Goal: Book appointment/travel/reservation

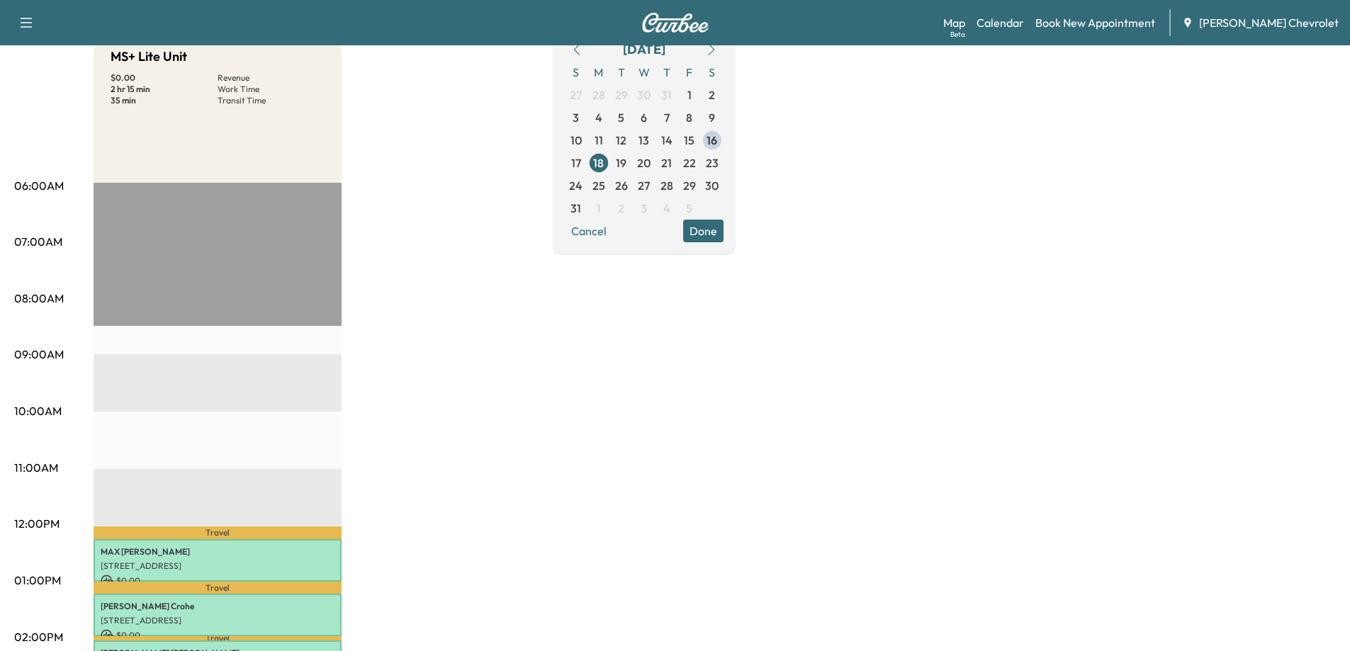
scroll to position [71, 0]
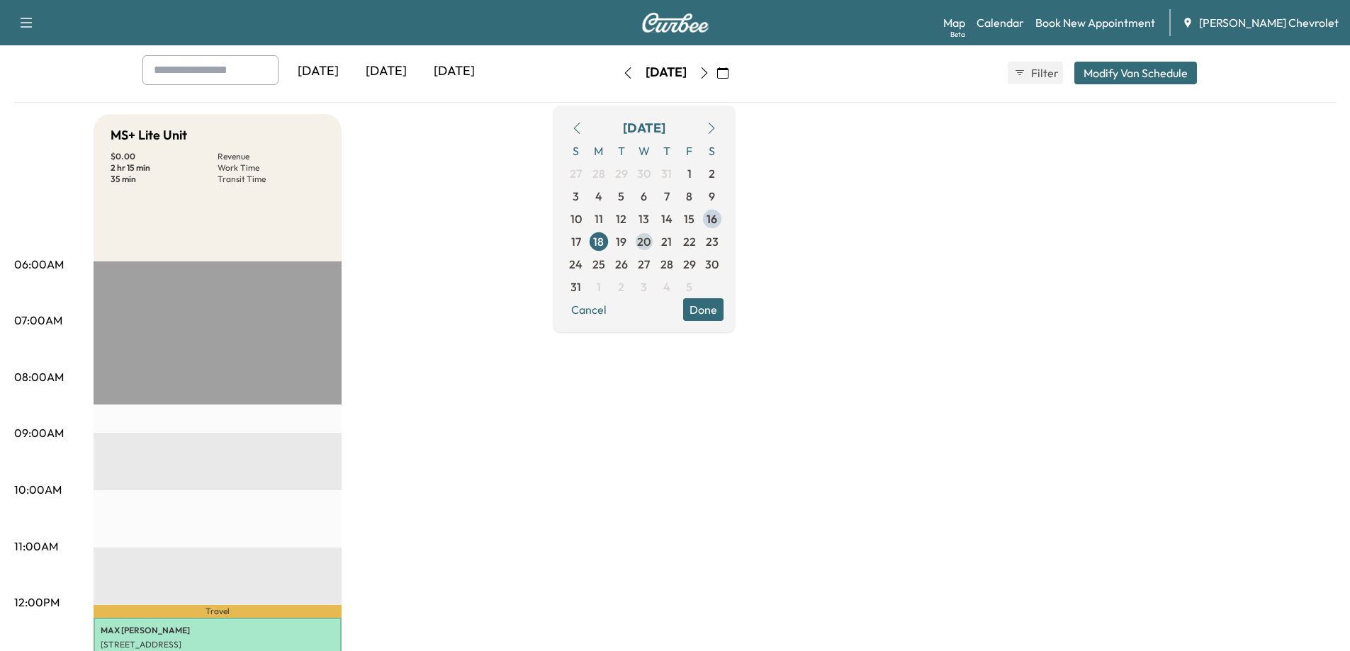
click at [651, 240] on span "20" at bounding box center [643, 241] width 13 height 17
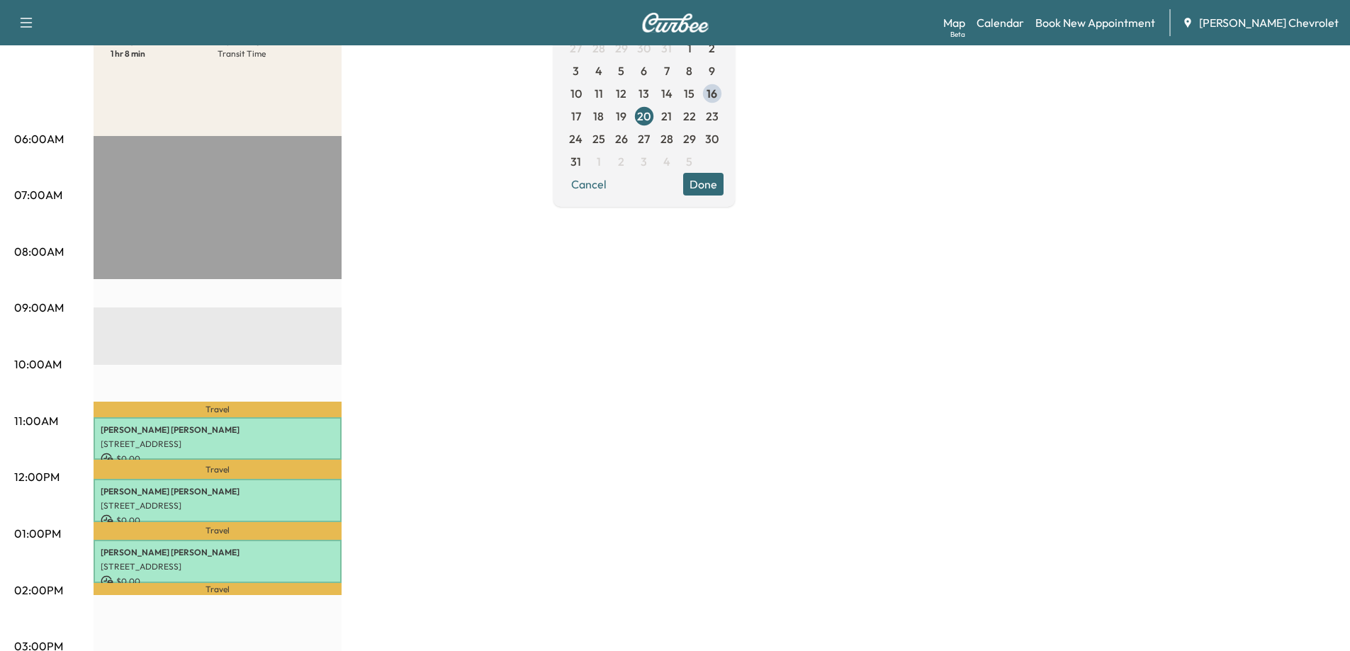
scroll to position [71, 0]
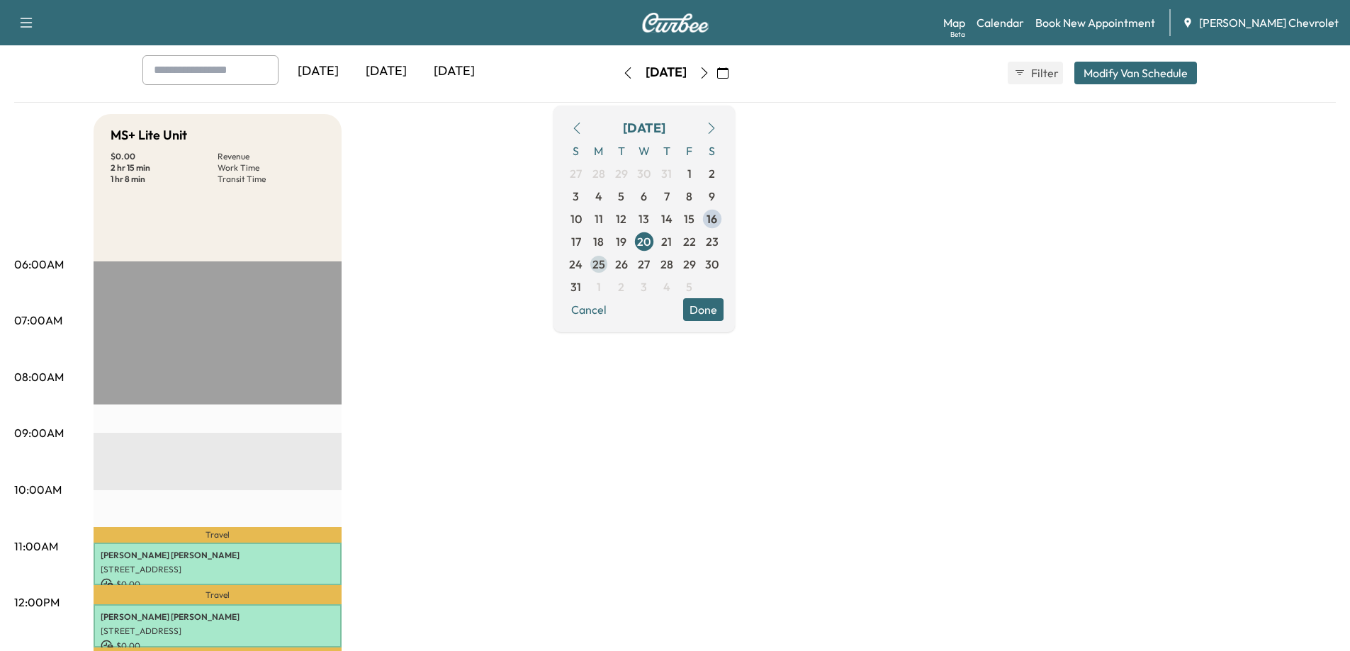
click at [605, 262] on span "25" at bounding box center [599, 264] width 13 height 17
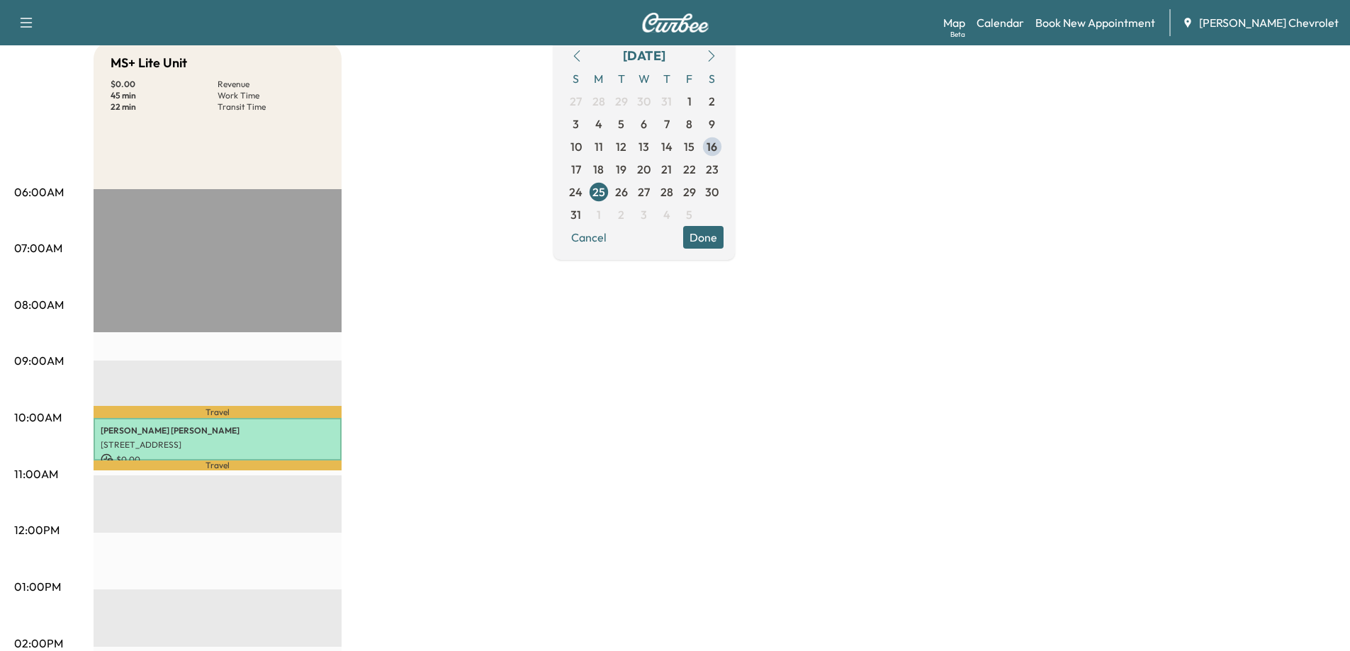
scroll to position [142, 0]
click at [650, 195] on span "27" at bounding box center [644, 193] width 12 height 17
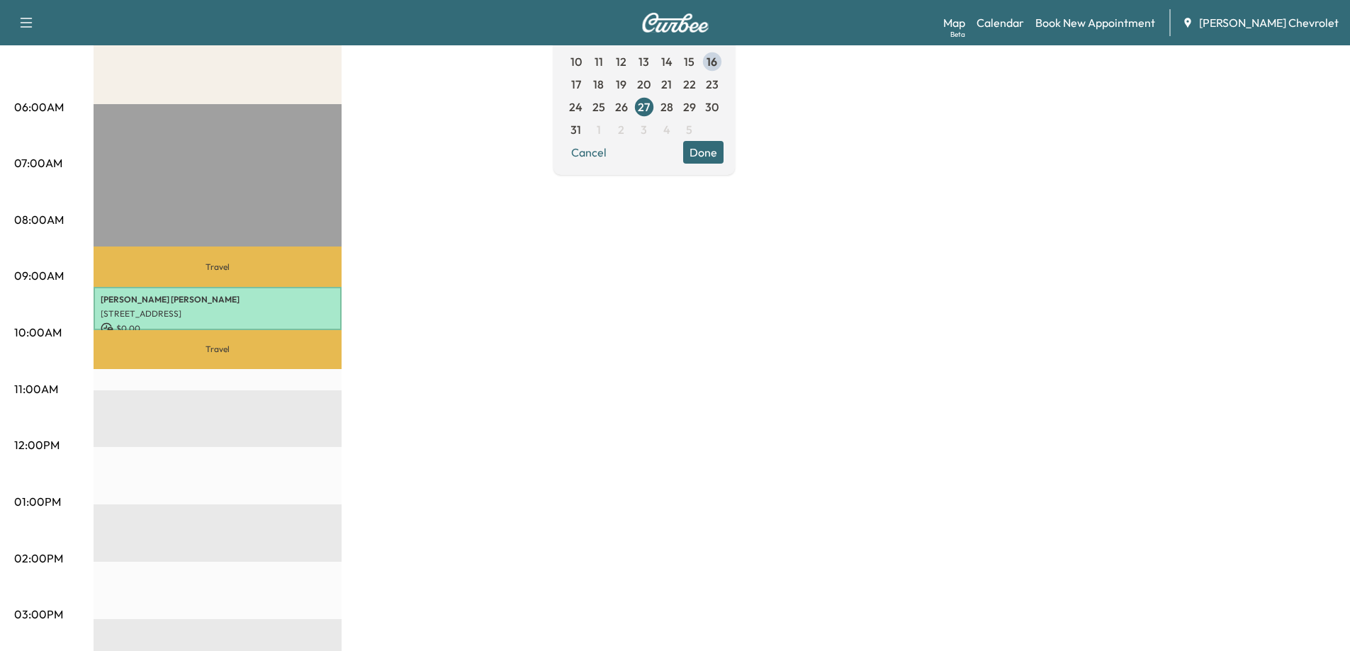
scroll to position [142, 0]
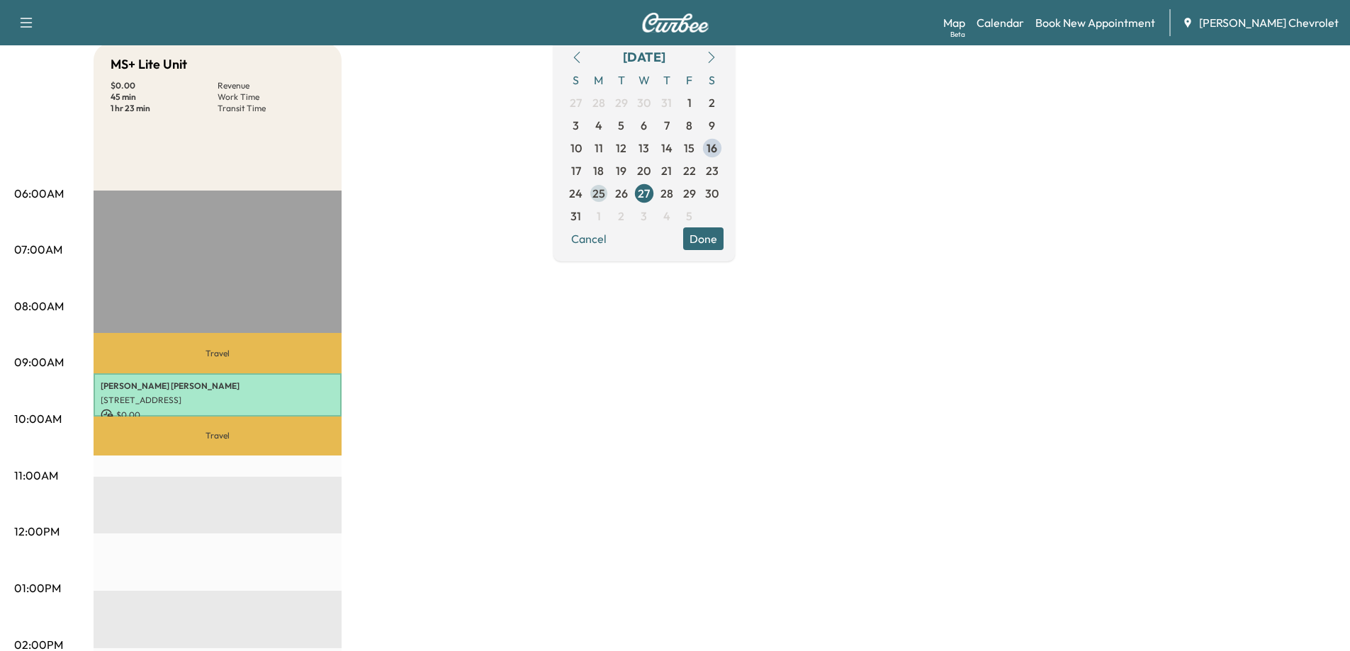
click at [605, 196] on span "25" at bounding box center [599, 193] width 13 height 17
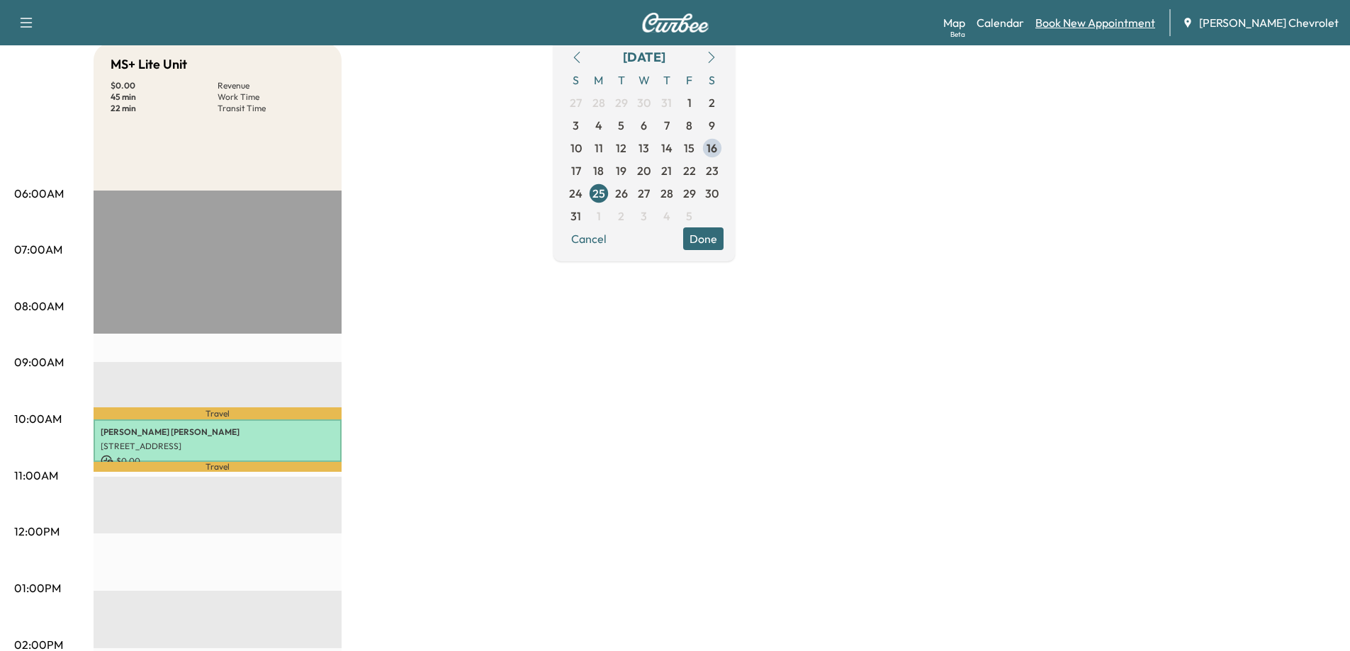
click at [1102, 24] on link "Book New Appointment" at bounding box center [1096, 22] width 120 height 17
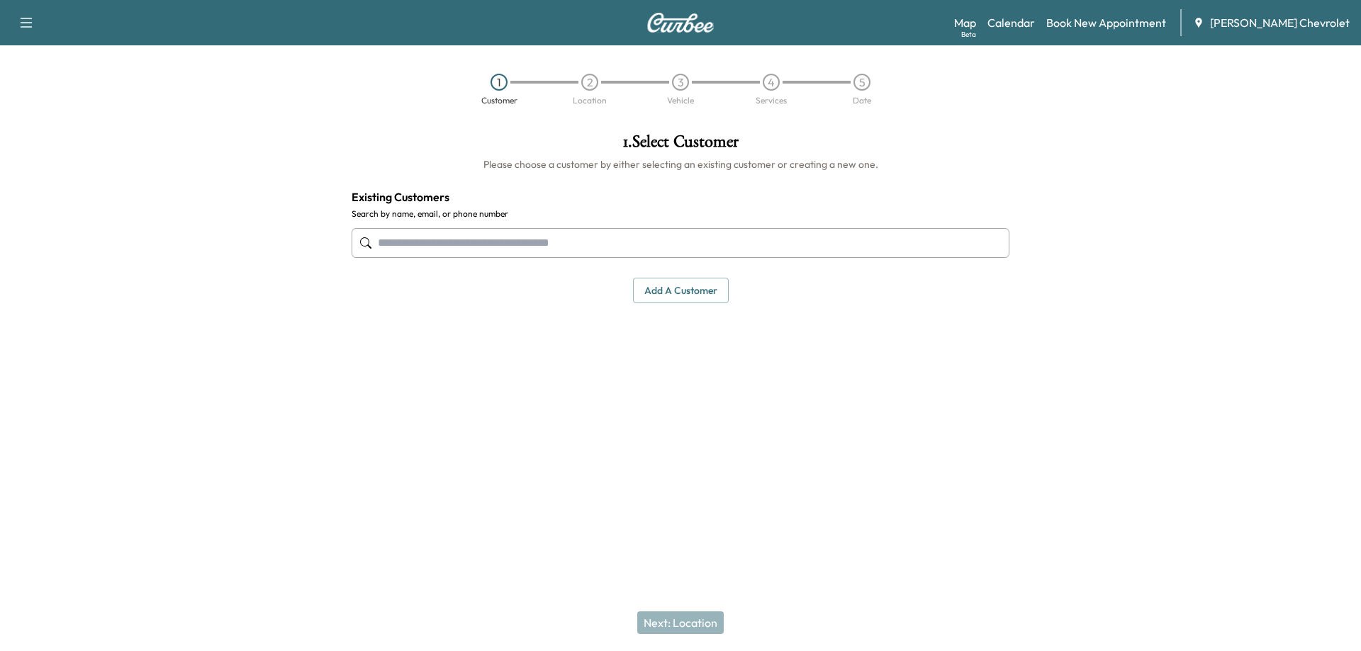
click at [386, 249] on input "text" at bounding box center [681, 243] width 658 height 30
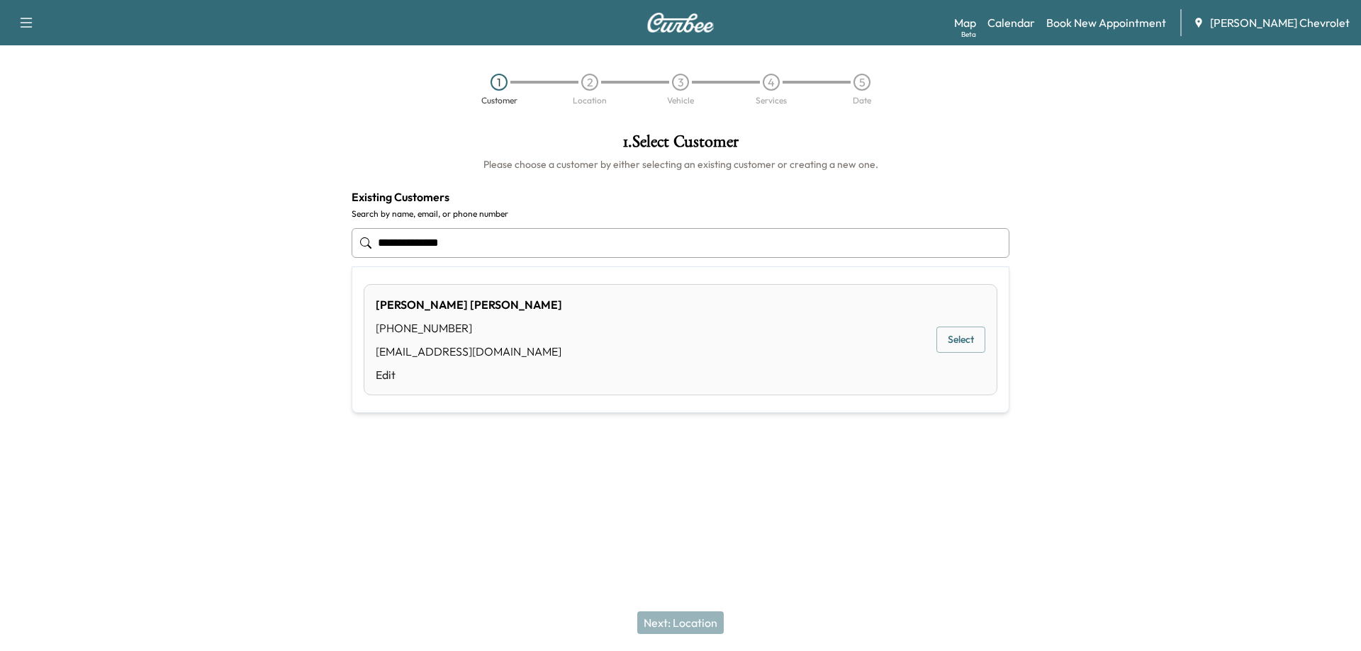
click at [971, 338] on button "Select" at bounding box center [960, 340] width 49 height 26
type input "**********"
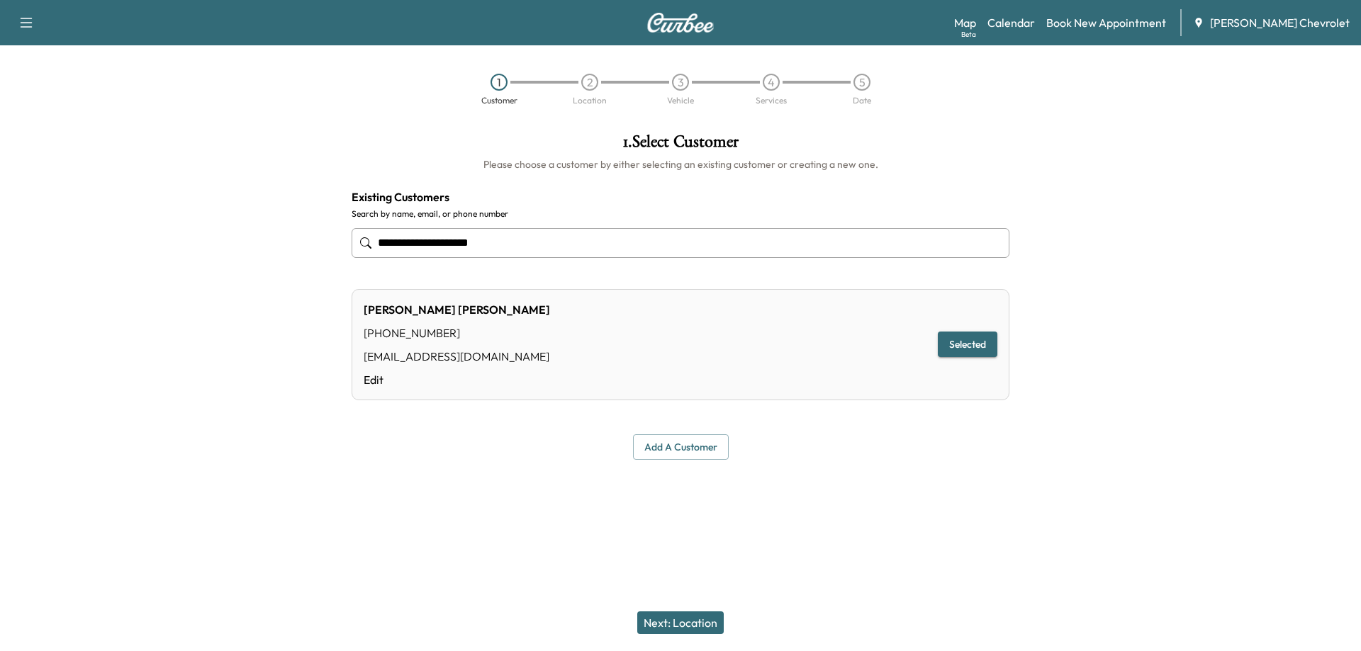
click at [688, 624] on button "Next: Location" at bounding box center [680, 623] width 86 height 23
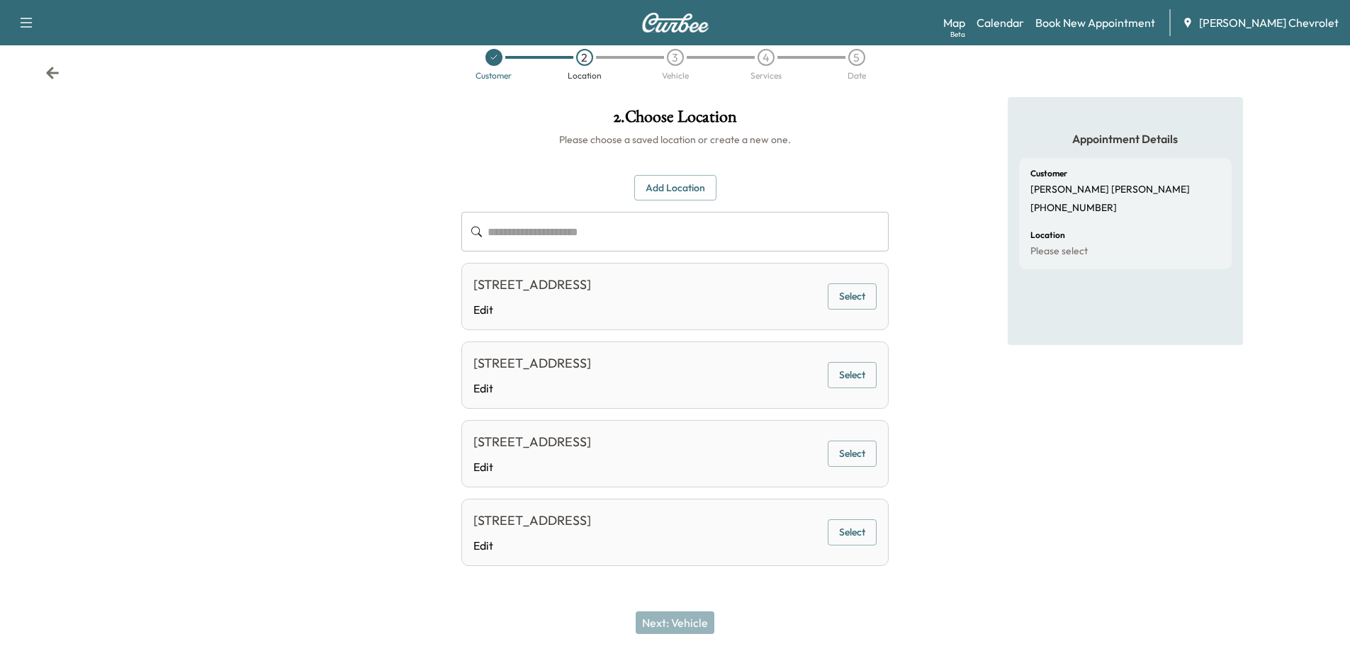
scroll to position [65, 0]
click at [476, 301] on link "Edit" at bounding box center [532, 309] width 118 height 17
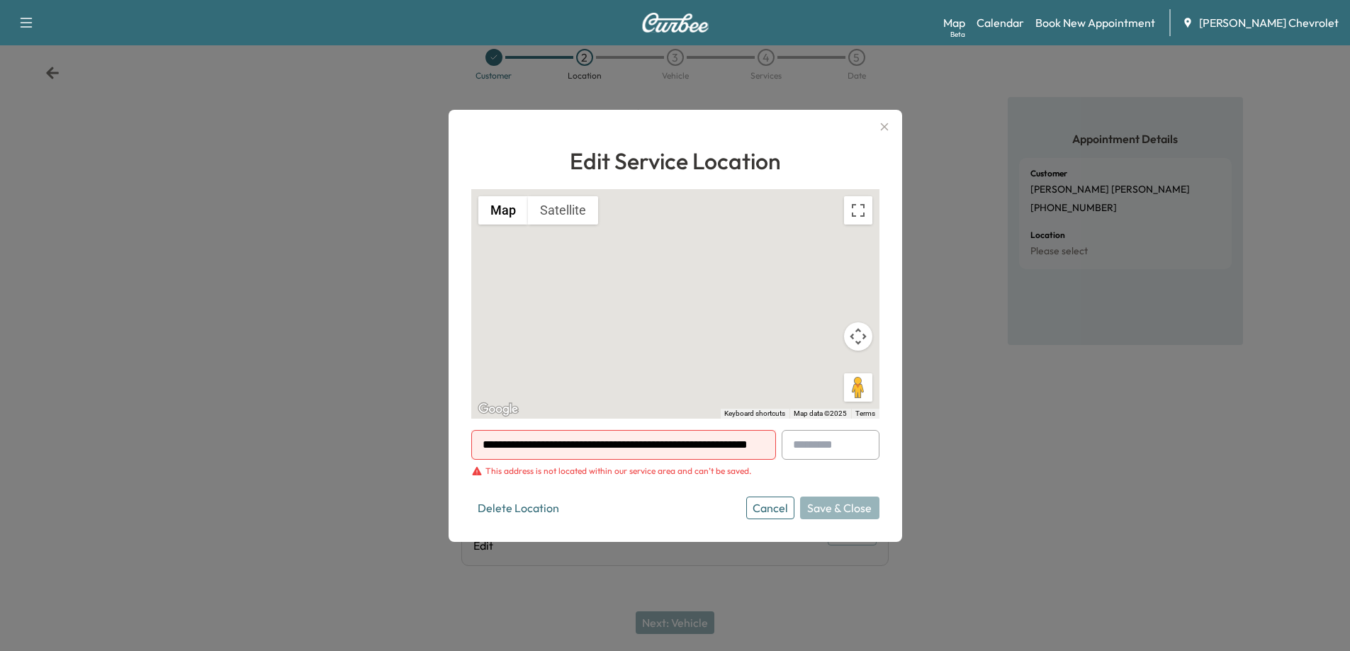
click at [722, 442] on input "**********" at bounding box center [623, 445] width 305 height 30
click at [610, 454] on input "**********" at bounding box center [623, 445] width 305 height 30
click at [534, 509] on button "Delete Location" at bounding box center [518, 508] width 94 height 23
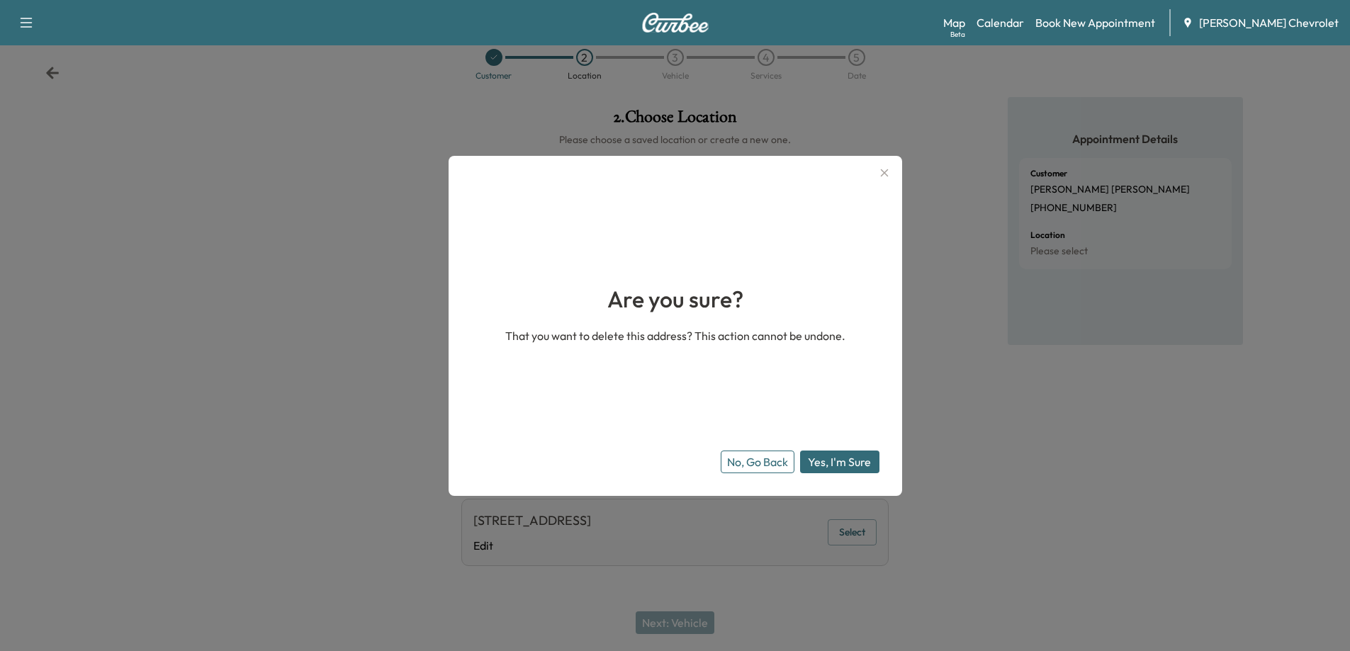
click at [840, 462] on button "Yes, I'm Sure" at bounding box center [839, 462] width 79 height 23
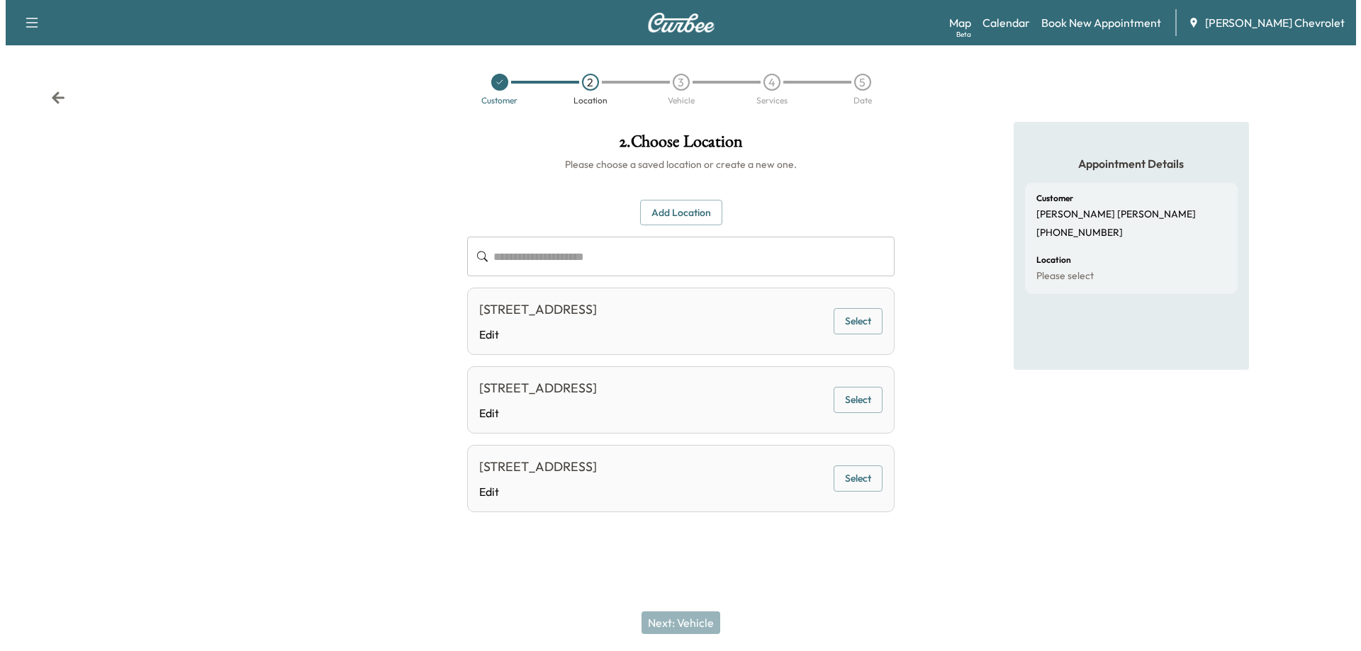
scroll to position [0, 0]
click at [858, 319] on button "Select" at bounding box center [859, 321] width 49 height 26
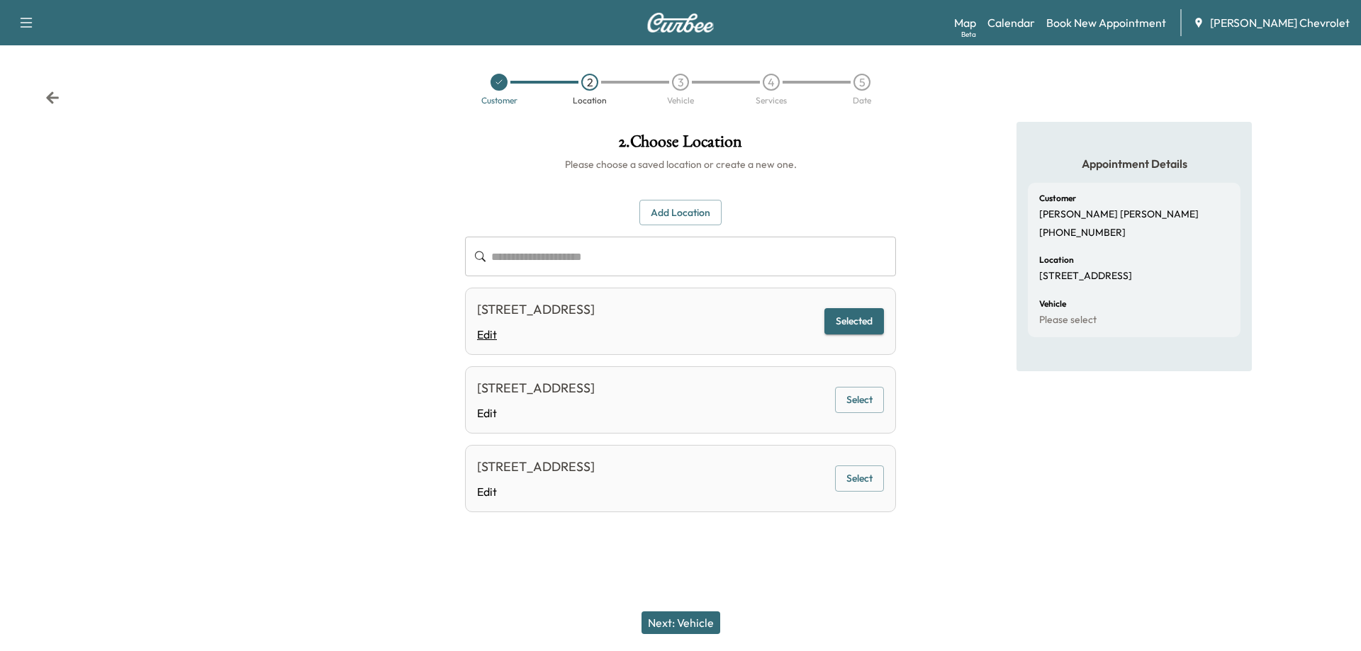
click at [493, 335] on link "Edit" at bounding box center [536, 334] width 118 height 17
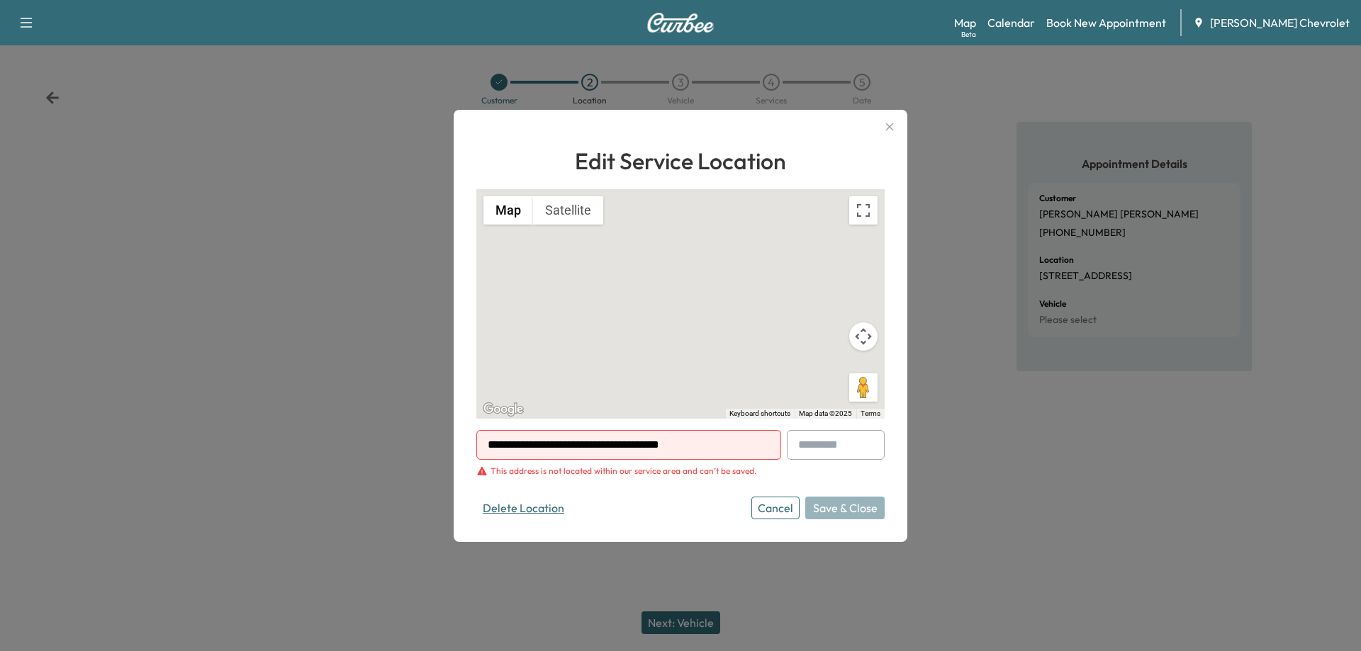
click at [539, 498] on button "Delete Location" at bounding box center [523, 508] width 94 height 23
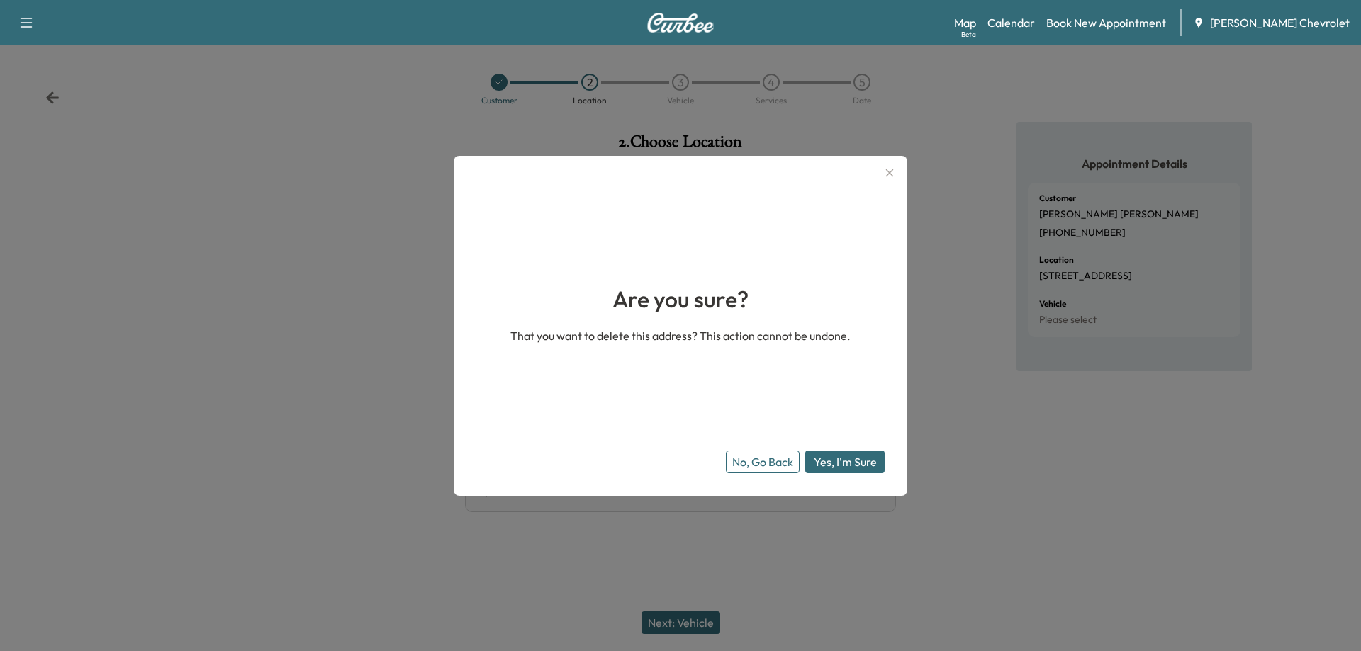
click at [876, 466] on button "Yes, I'm Sure" at bounding box center [844, 462] width 79 height 23
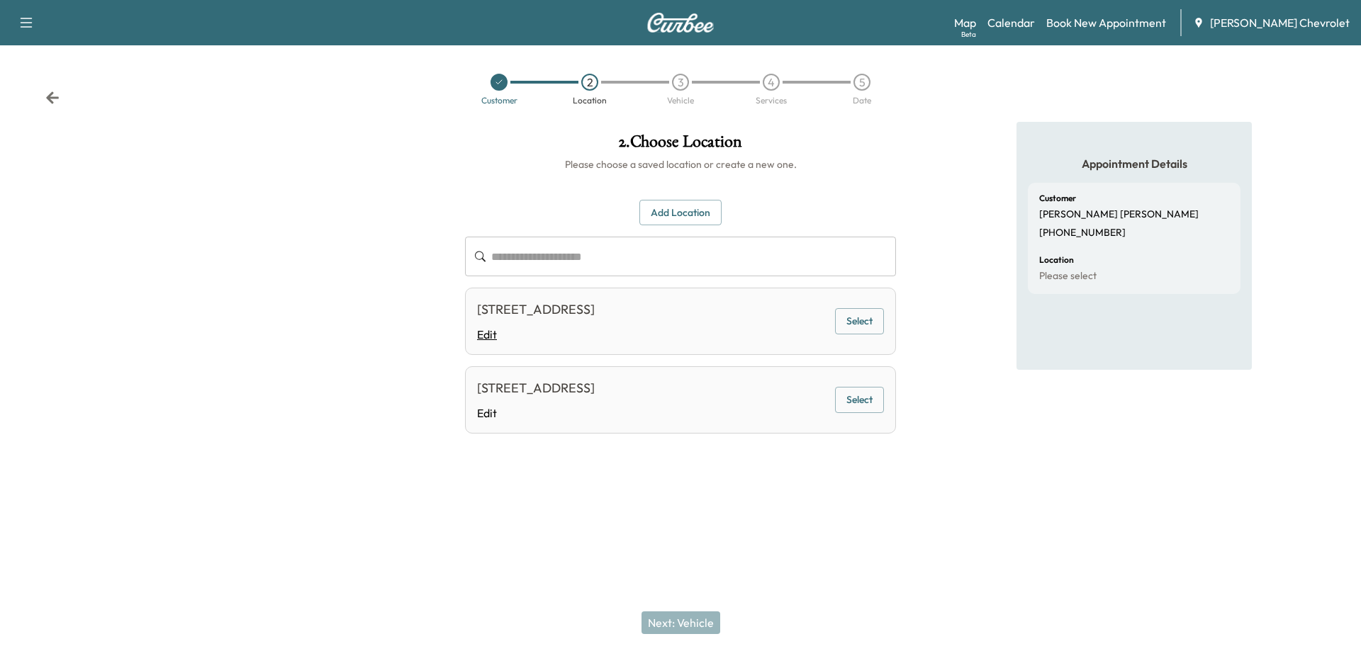
click at [491, 343] on link "Edit" at bounding box center [536, 334] width 118 height 17
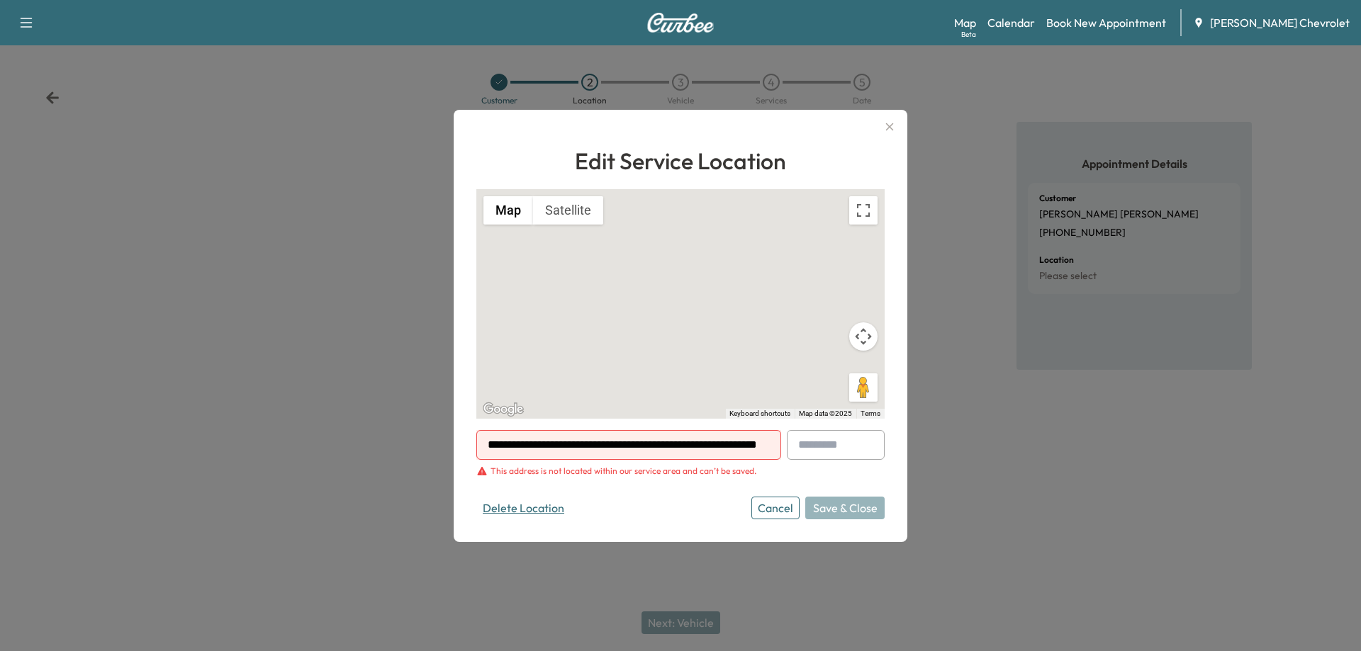
click at [548, 510] on button "Delete Location" at bounding box center [523, 508] width 94 height 23
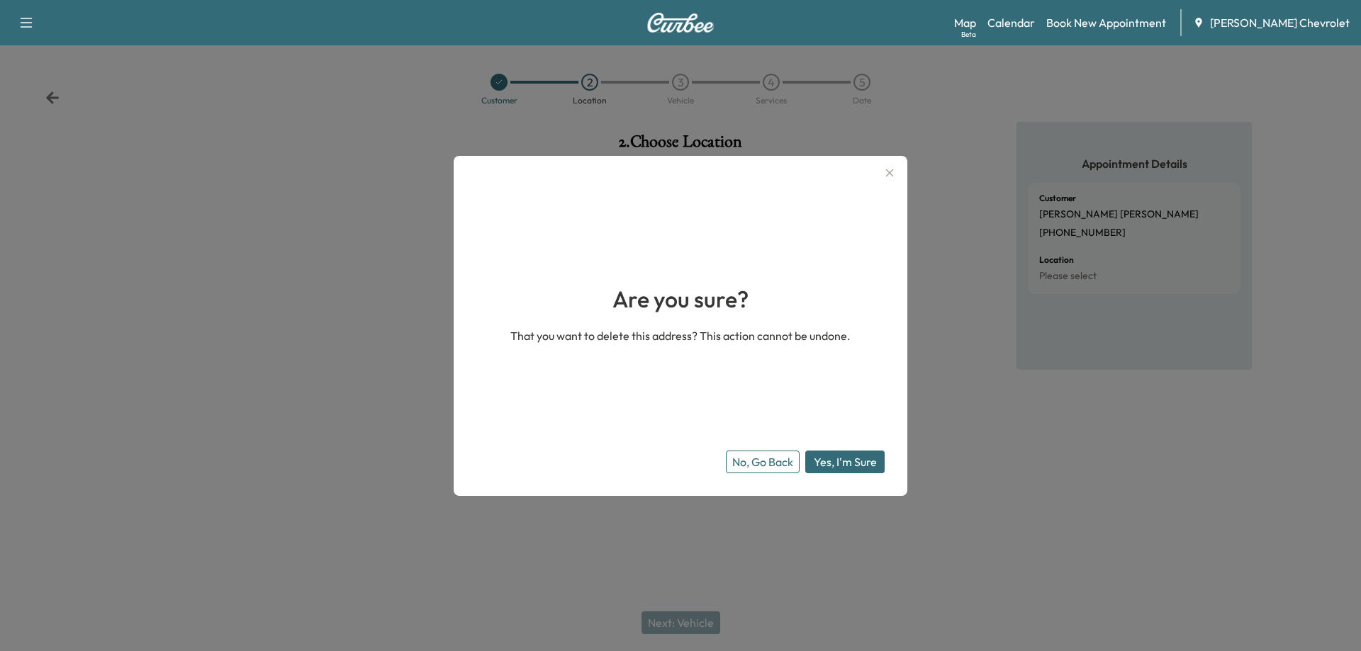
click at [856, 464] on button "Yes, I'm Sure" at bounding box center [844, 462] width 79 height 23
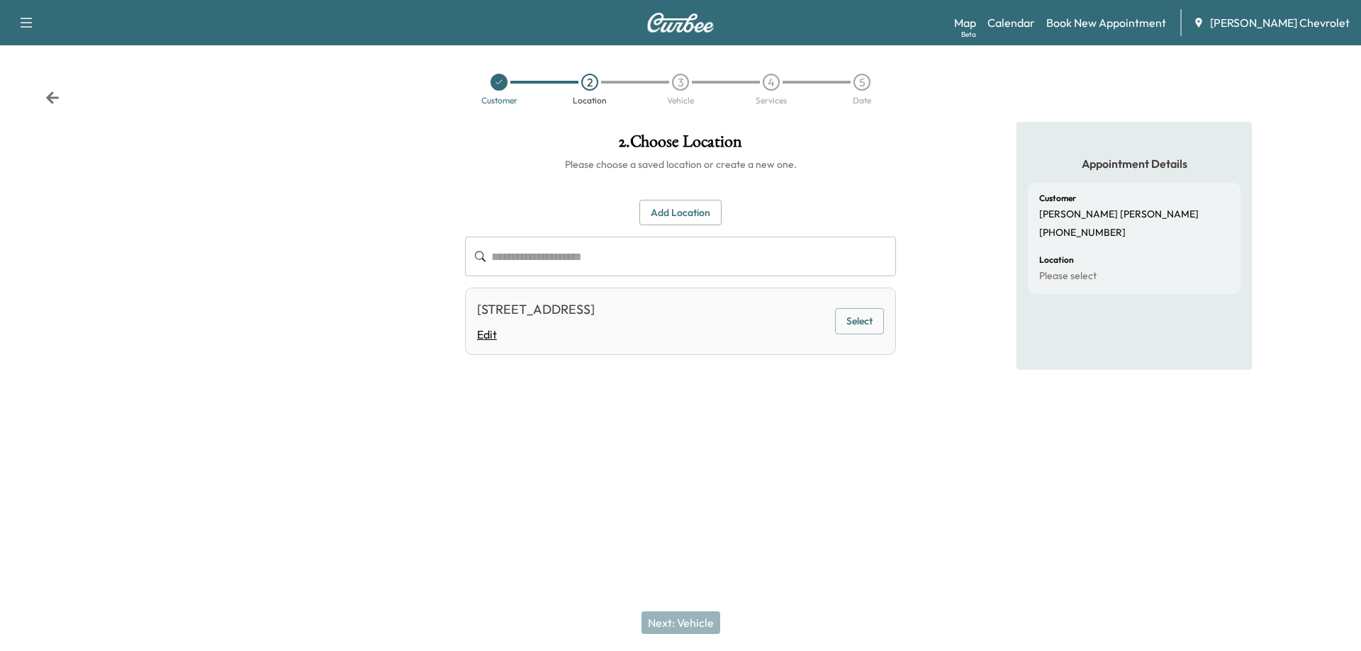
click at [484, 340] on link "Edit" at bounding box center [536, 334] width 118 height 17
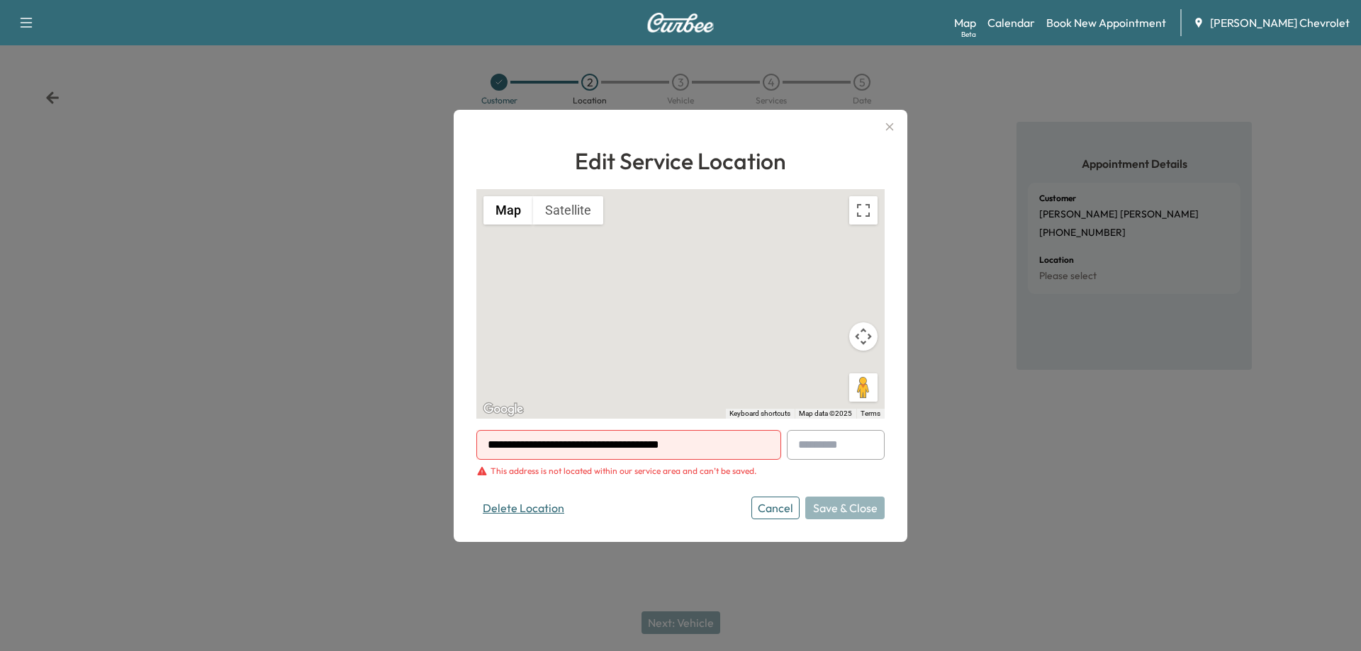
click at [528, 510] on button "Delete Location" at bounding box center [523, 508] width 94 height 23
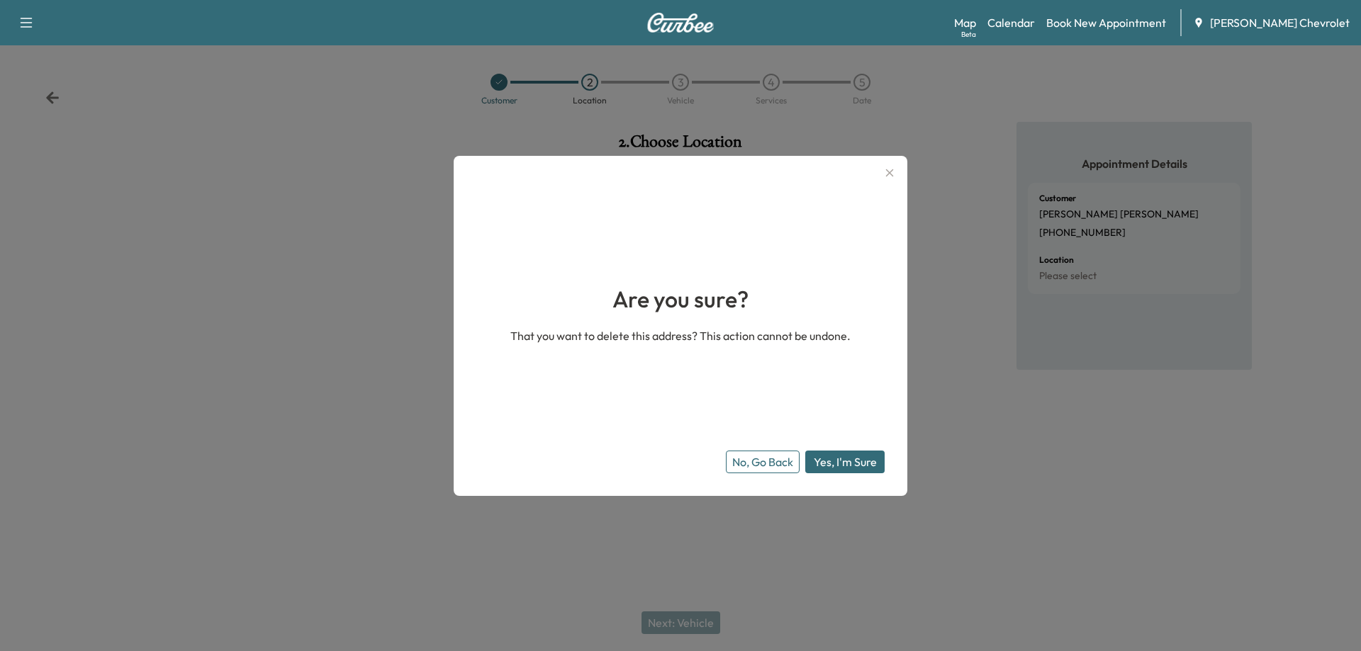
click at [853, 453] on button "Yes, I'm Sure" at bounding box center [844, 462] width 79 height 23
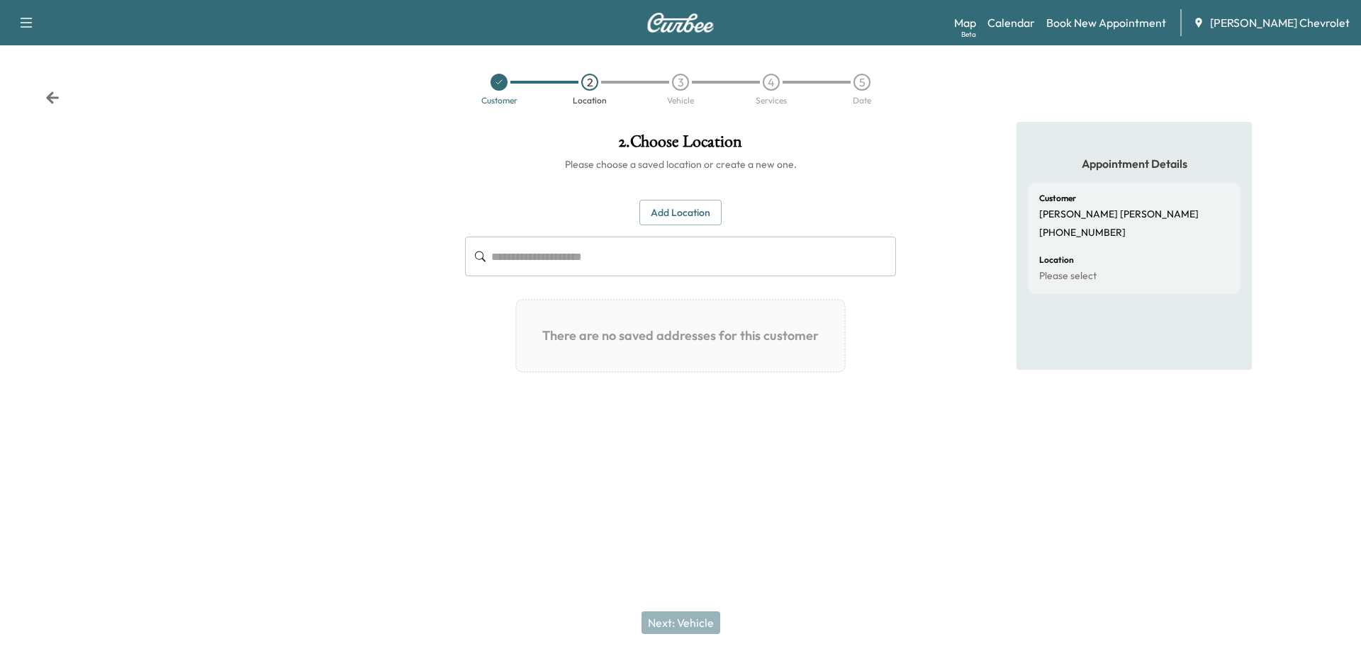
click at [505, 257] on input "text" at bounding box center [693, 257] width 405 height 40
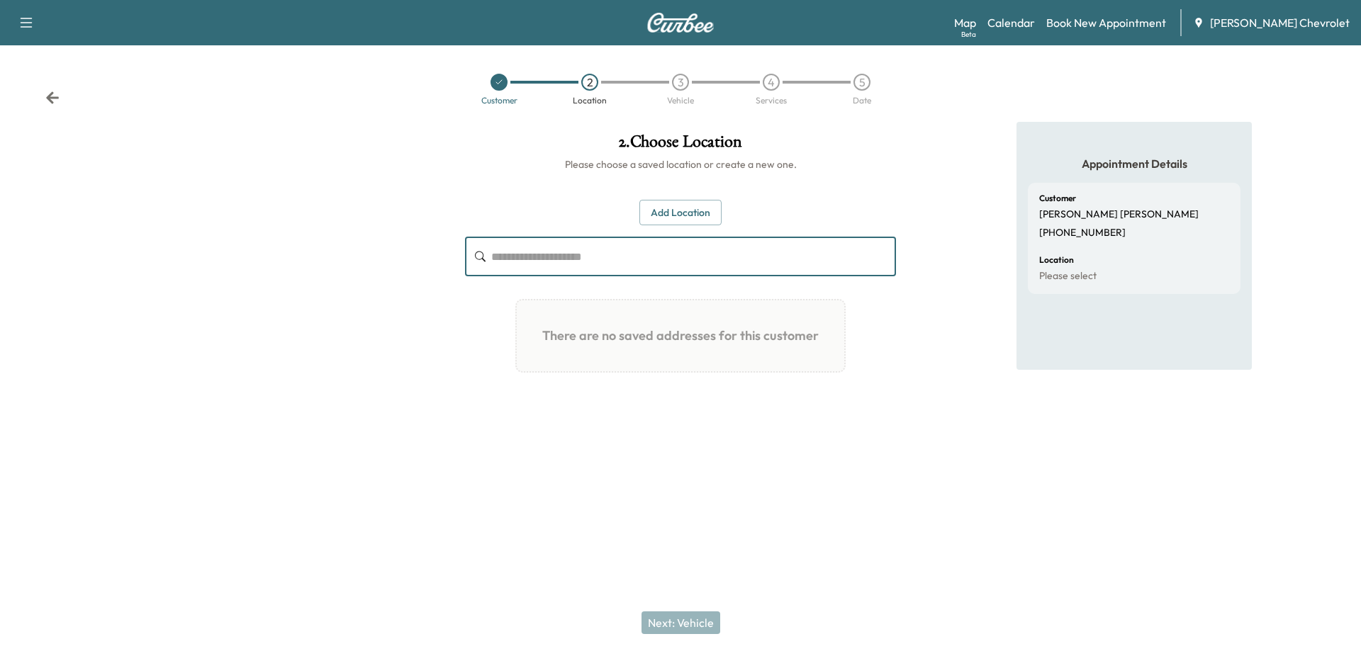
click at [663, 213] on button "Add Location" at bounding box center [680, 213] width 82 height 26
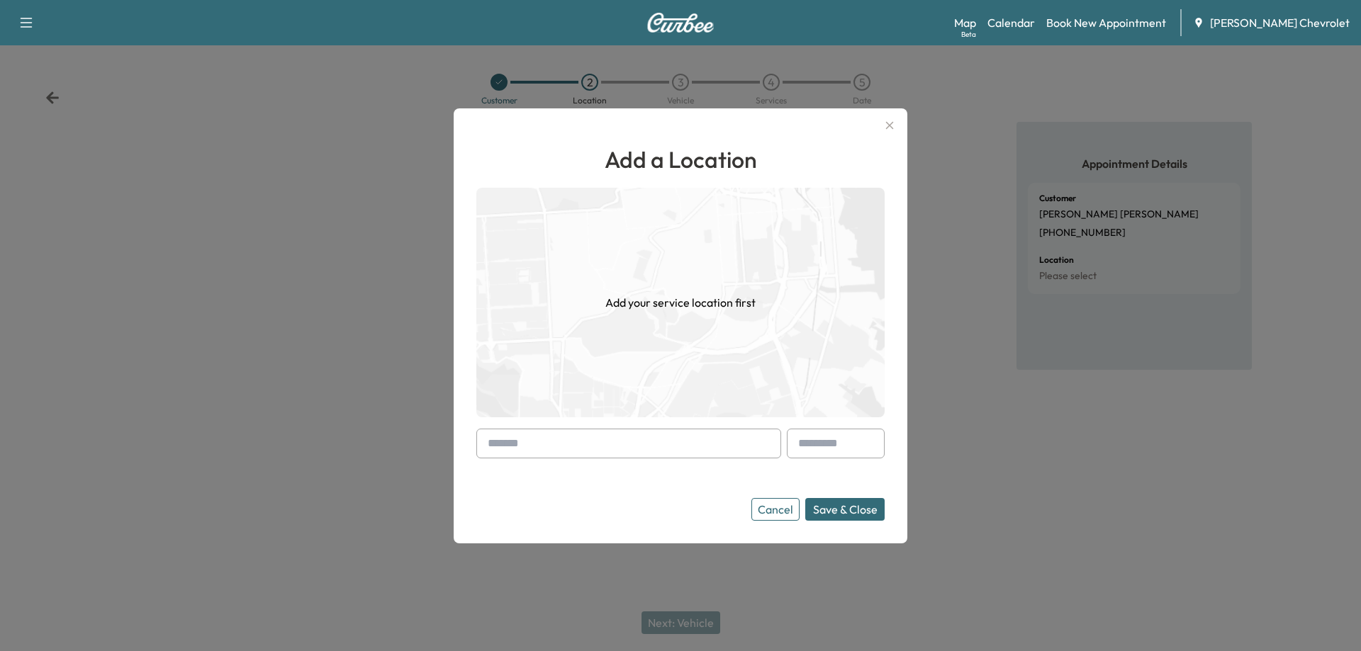
click at [515, 445] on input "text" at bounding box center [628, 444] width 305 height 30
click at [522, 444] on input "**********" at bounding box center [628, 444] width 305 height 30
click at [561, 452] on input "**********" at bounding box center [628, 444] width 305 height 30
click at [594, 442] on input "**********" at bounding box center [628, 444] width 305 height 30
type input "**********"
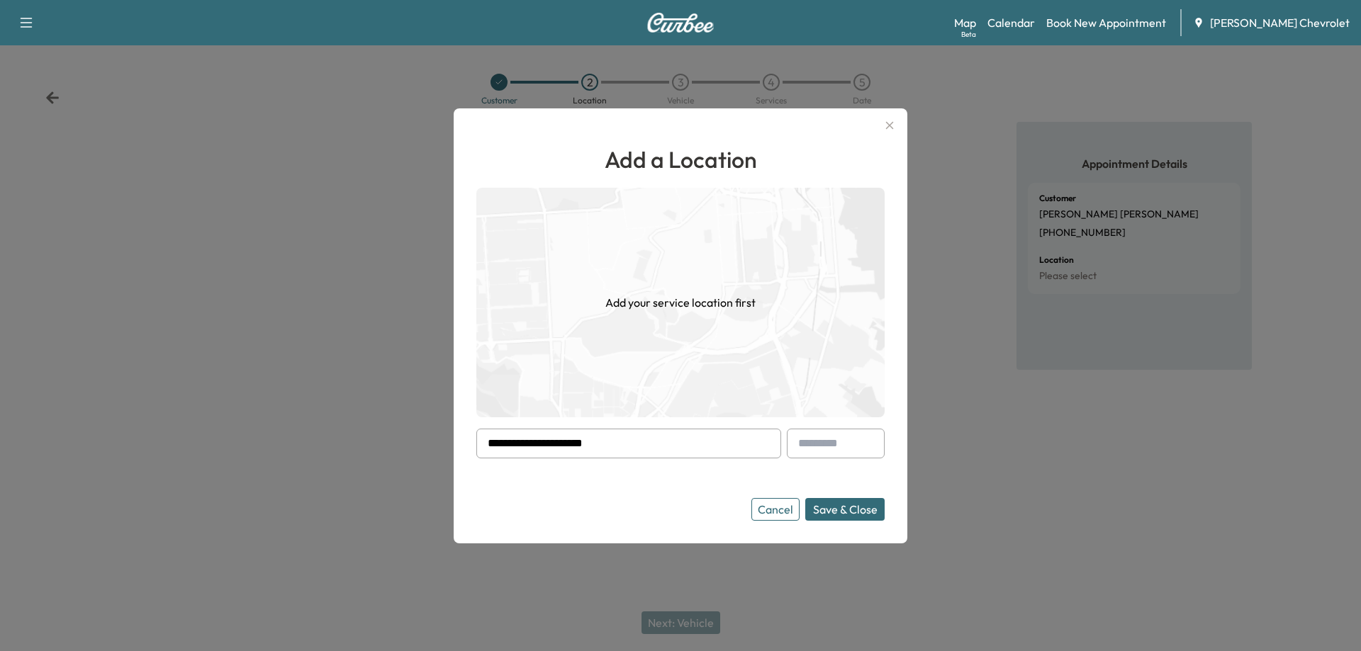
click at [769, 510] on button "Cancel" at bounding box center [775, 509] width 48 height 23
